Goal: Information Seeking & Learning: Learn about a topic

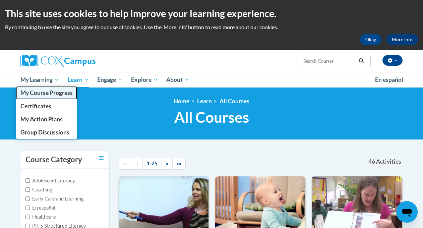
click at [40, 92] on span "My Course Progress" at bounding box center [46, 92] width 52 height 7
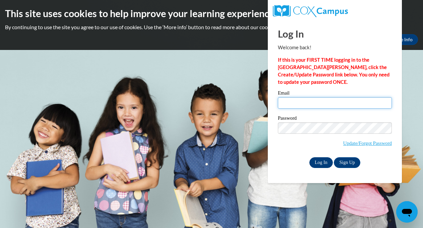
type input "llavalle@waukesha.k12.wi.us"
click at [318, 163] on input "Log In" at bounding box center [320, 162] width 23 height 11
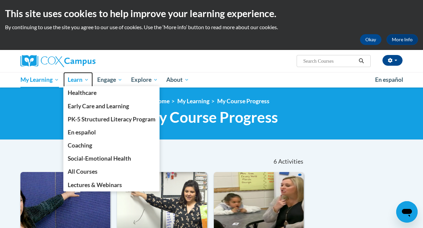
click at [74, 79] on span "Learn" at bounding box center [78, 80] width 21 height 8
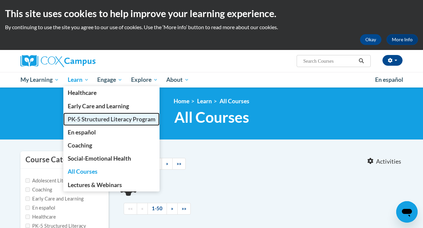
click at [86, 119] on span "PK-5 Structured Literacy Program" at bounding box center [112, 119] width 88 height 7
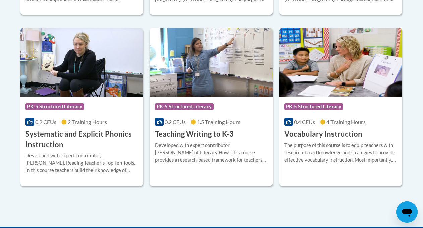
scroll to position [791, 0]
